Goal: Task Accomplishment & Management: Manage account settings

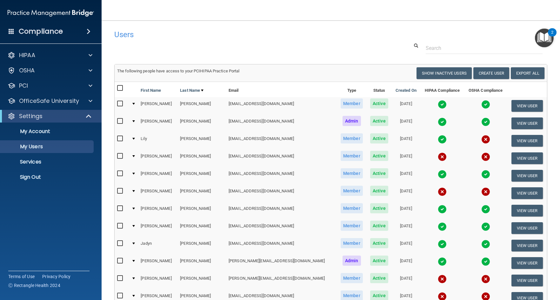
select select "20"
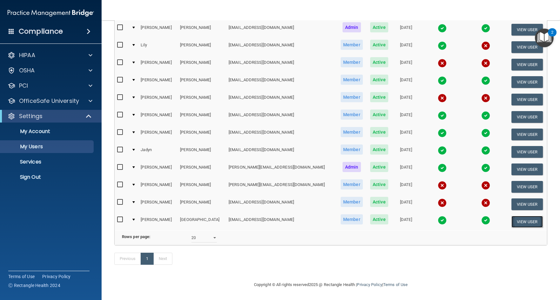
click at [512, 216] on button "View User" at bounding box center [526, 222] width 31 height 12
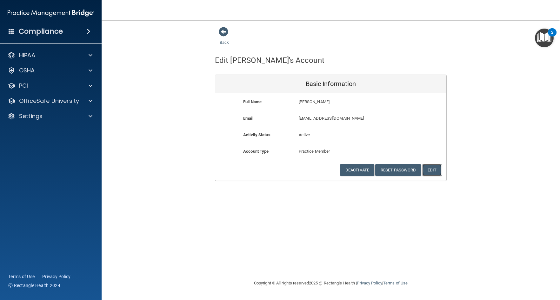
click at [430, 170] on button "Edit" at bounding box center [431, 170] width 19 height 12
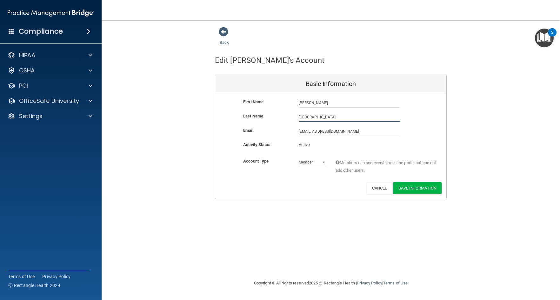
drag, startPoint x: 309, startPoint y: 116, endPoint x: 277, endPoint y: 113, distance: 31.9
click at [277, 113] on div "Last Name York" at bounding box center [330, 117] width 231 height 10
type input "Long"
click at [409, 189] on button "Save Information" at bounding box center [417, 188] width 49 height 12
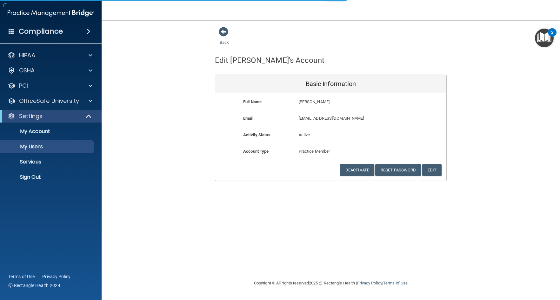
select select "20"
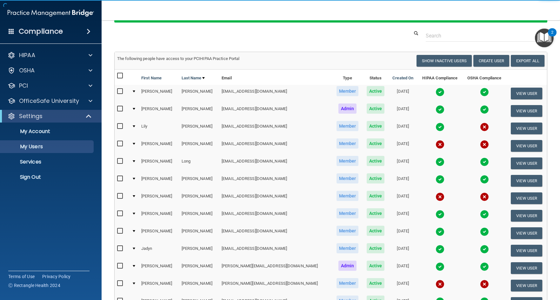
scroll to position [128, 0]
